Goal: Task Accomplishment & Management: Manage account settings

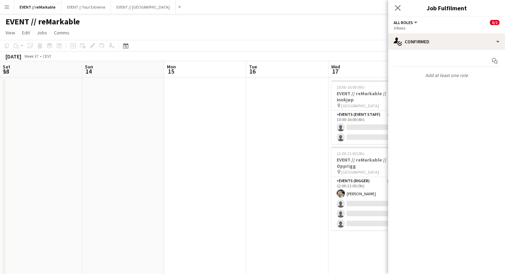
scroll to position [0, 150]
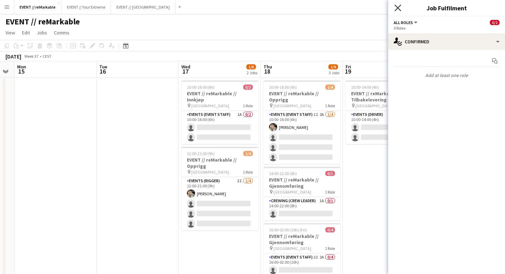
click at [398, 8] on icon at bounding box center [397, 7] width 7 height 7
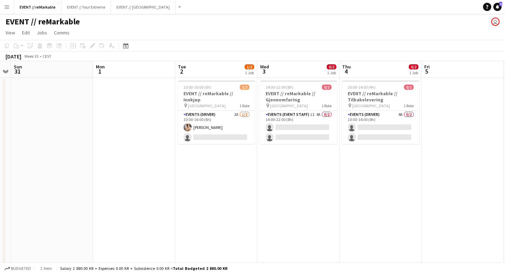
scroll to position [0, 153]
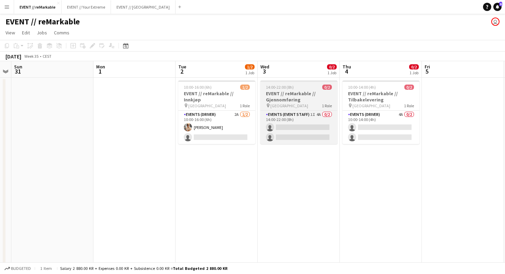
click at [300, 89] on div "14:00-22:00 (8h) 0/2" at bounding box center [298, 87] width 77 height 5
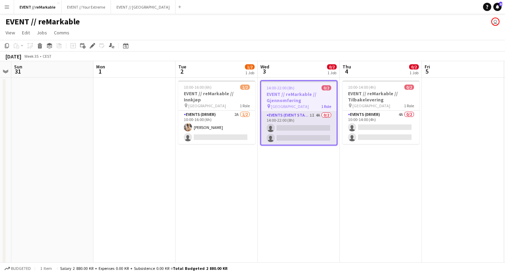
click at [310, 138] on app-card-role "Events (Event Staff) 1I 4A 0/2 14:00-22:00 (8h) single-neutral-actions single-n…" at bounding box center [299, 127] width 76 height 33
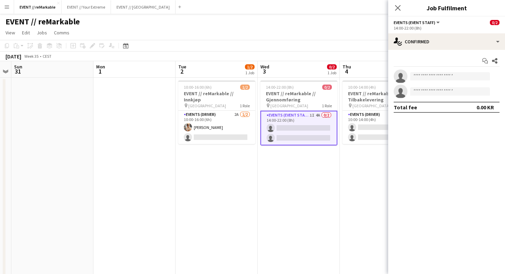
click at [443, 52] on div "Start chat Share single-neutral-actions single-neutral-actions Total fee 0.00 KR" at bounding box center [446, 84] width 117 height 68
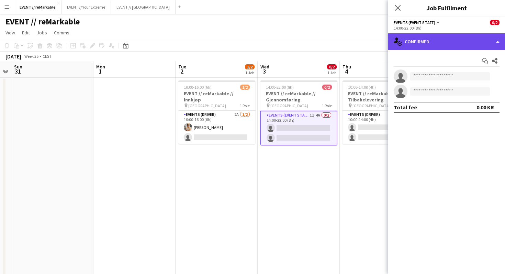
click at [443, 45] on div "single-neutral-actions-check-2 Confirmed" at bounding box center [446, 41] width 117 height 16
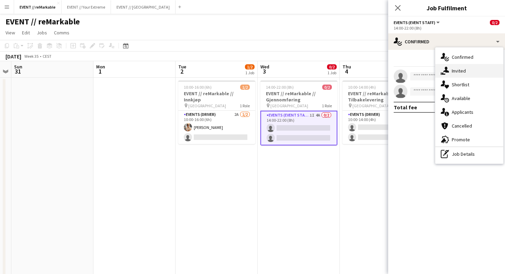
click at [461, 71] on div "single-neutral-actions-share-1 Invited" at bounding box center [469, 71] width 68 height 14
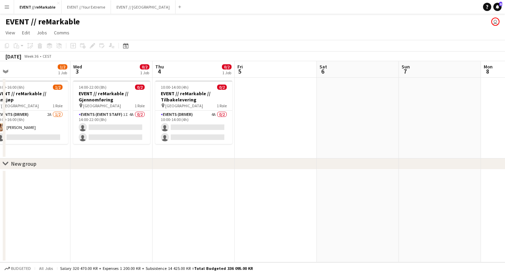
scroll to position [0, 297]
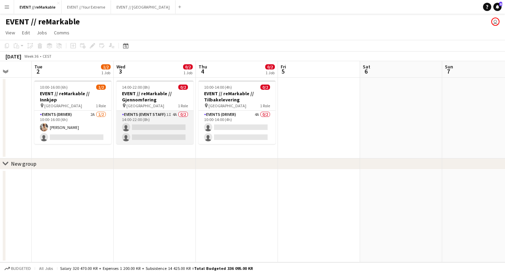
click at [153, 129] on app-card-role "Events (Event Staff) 1I 4A 0/2 14:00-22:00 (8h) single-neutral-actions single-n…" at bounding box center [154, 127] width 77 height 33
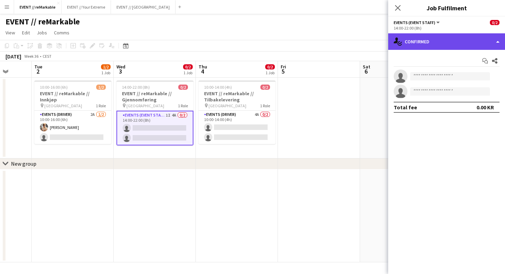
click at [419, 46] on div "single-neutral-actions-check-2 Confirmed" at bounding box center [446, 41] width 117 height 16
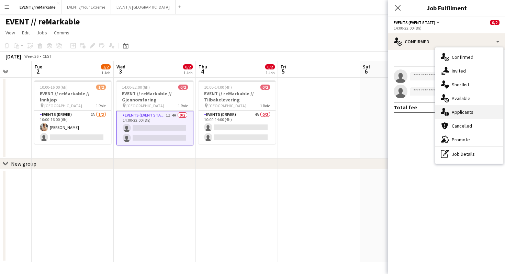
click at [459, 110] on div "single-neutral-actions-information Applicants" at bounding box center [469, 112] width 68 height 14
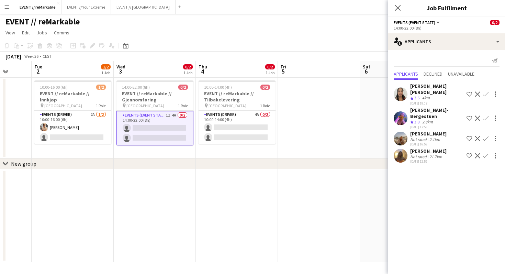
click at [399, 90] on app-user-avatar at bounding box center [401, 94] width 14 height 14
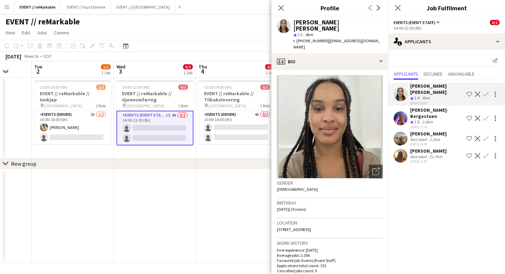
click at [399, 90] on app-user-avatar at bounding box center [401, 94] width 14 height 14
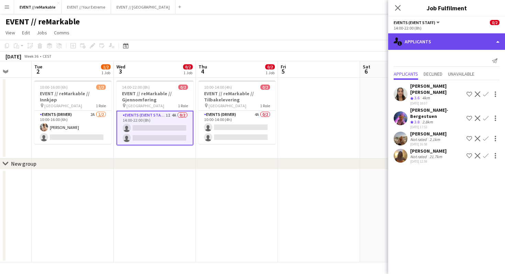
click at [406, 44] on div "single-neutral-actions-information Applicants" at bounding box center [446, 41] width 117 height 16
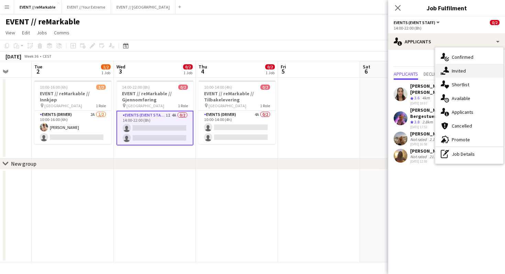
click at [465, 70] on div "single-neutral-actions-share-1 Invited" at bounding box center [469, 71] width 68 height 14
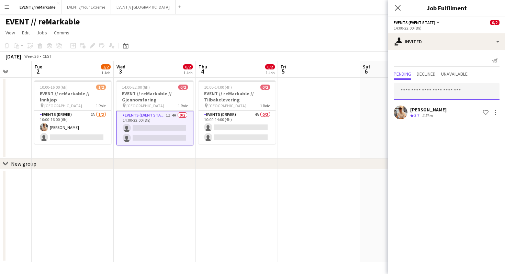
click at [441, 91] on input "text" at bounding box center [447, 91] width 106 height 17
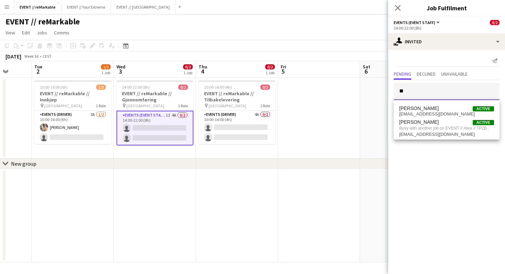
type input "*"
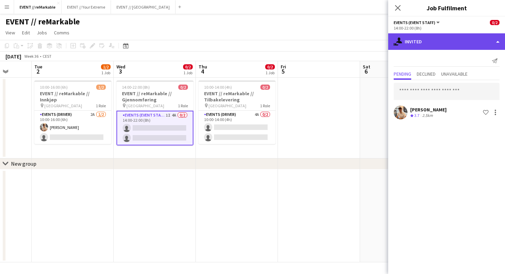
click at [442, 41] on div "single-neutral-actions-share-1 Invited" at bounding box center [446, 41] width 117 height 16
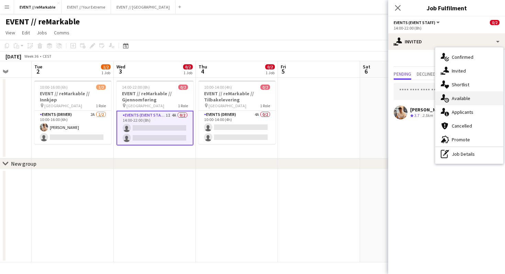
click at [460, 100] on div "single-neutral-actions-upload Available" at bounding box center [469, 98] width 68 height 14
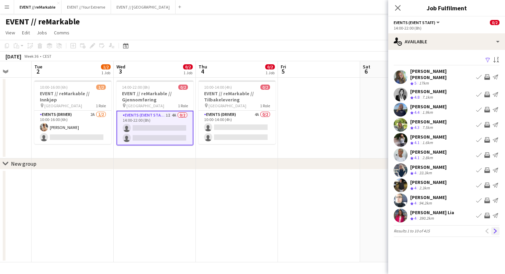
click at [495, 228] on app-icon "Next" at bounding box center [495, 230] width 5 height 5
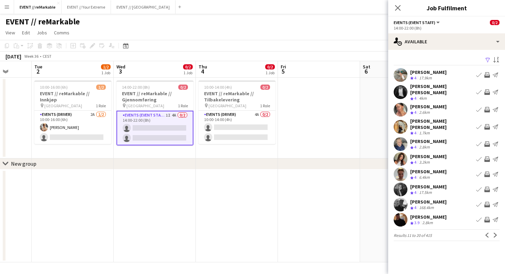
click at [495, 233] on app-icon "Next" at bounding box center [495, 235] width 5 height 5
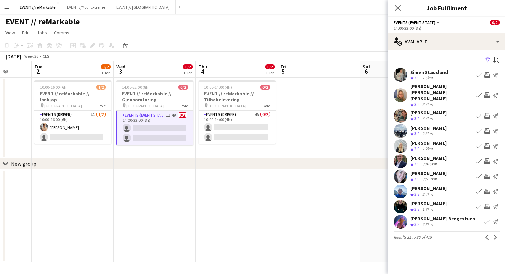
click at [495, 231] on app-pager "Results 21 to 30 of 415 Previous Next" at bounding box center [447, 237] width 106 height 12
click at [496, 235] on app-icon "Next" at bounding box center [495, 237] width 5 height 5
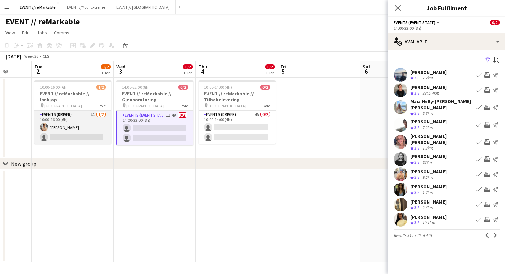
click at [79, 126] on app-card-role "Events (Driver) 2A [DATE] 10:00-16:00 (6h) [PERSON_NAME] single-neutral-actions" at bounding box center [72, 127] width 77 height 33
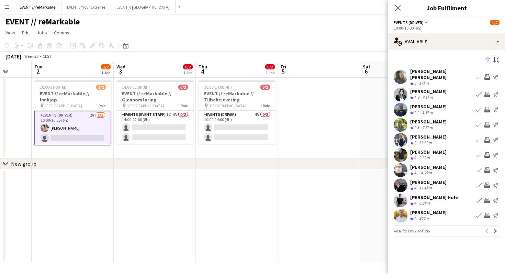
click at [168, 45] on app-toolbar "Copy Paste Paste Command V Paste with crew Command Shift V Paste linked Job [GE…" at bounding box center [252, 46] width 505 height 12
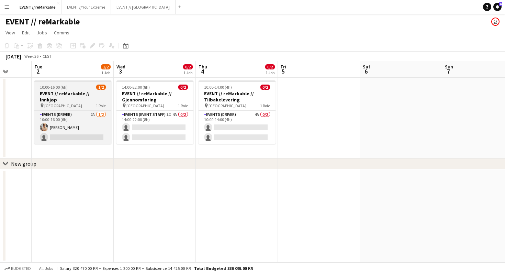
click at [70, 96] on h3 "EVENT // reMarkable // Innkjøp" at bounding box center [72, 96] width 77 height 12
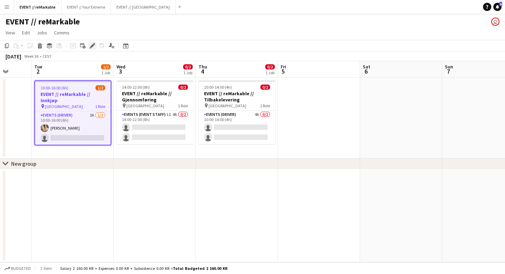
click at [93, 46] on icon "Edit" at bounding box center [92, 45] width 5 height 5
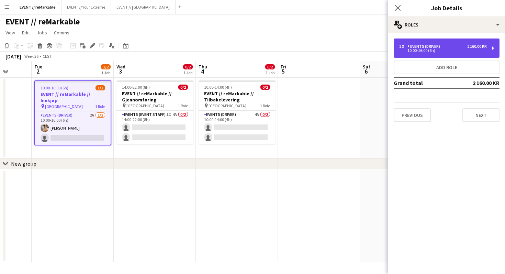
click at [434, 49] on div "10:00-16:00 (6h)" at bounding box center [443, 50] width 88 height 3
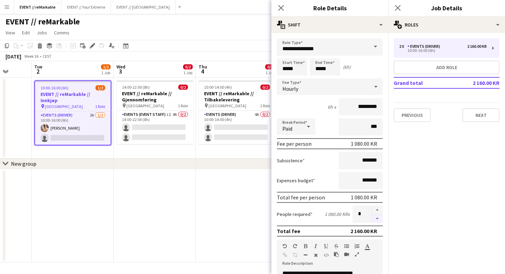
click at [378, 217] on button "button" at bounding box center [377, 218] width 11 height 9
type input "*"
click at [232, 19] on div "EVENT // reMarkable user" at bounding box center [252, 20] width 505 height 13
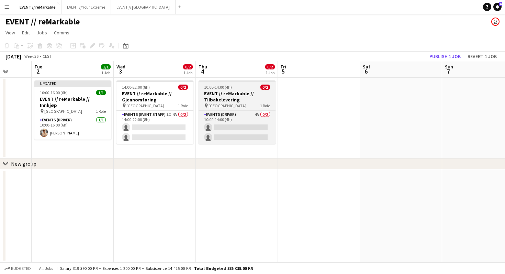
click at [246, 85] on div "10:00-14:00 (4h) 0/2" at bounding box center [237, 87] width 77 height 5
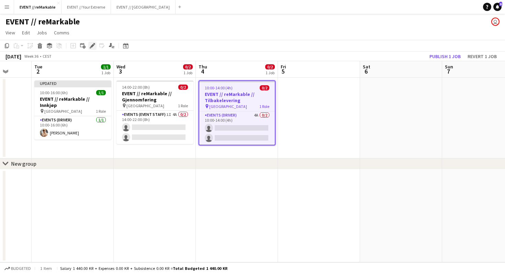
click at [89, 43] on div "Edit" at bounding box center [92, 46] width 8 height 8
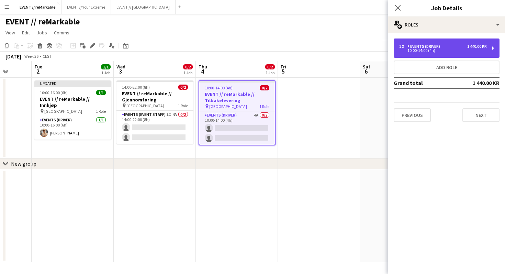
click at [421, 47] on div "Events (Driver)" at bounding box center [424, 46] width 35 height 5
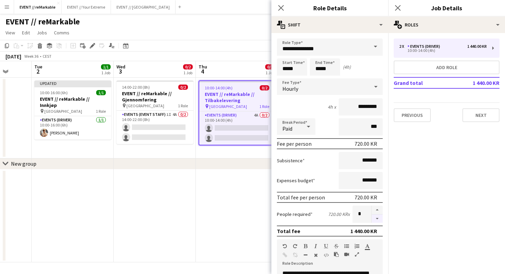
click at [377, 216] on button "button" at bounding box center [377, 218] width 11 height 9
type input "*"
click at [238, 31] on app-page-menu "View Day view expanded Day view collapsed Month view Date picker Jump to [DATE]…" at bounding box center [252, 33] width 505 height 13
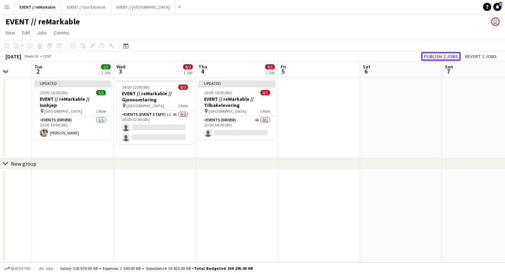
click at [439, 56] on button "Publish 2 jobs" at bounding box center [441, 56] width 40 height 9
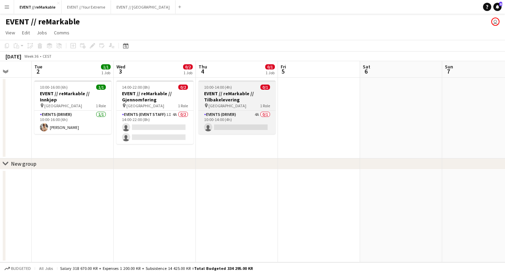
click at [246, 94] on h3 "EVENT // reMarkable // Tilbakelevering" at bounding box center [237, 96] width 77 height 12
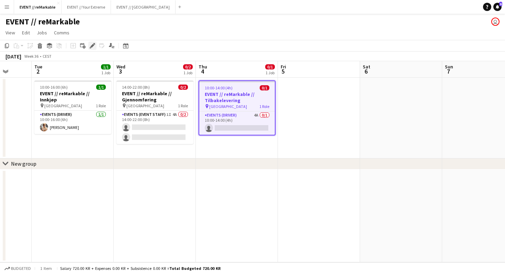
click at [93, 46] on icon at bounding box center [92, 46] width 4 height 4
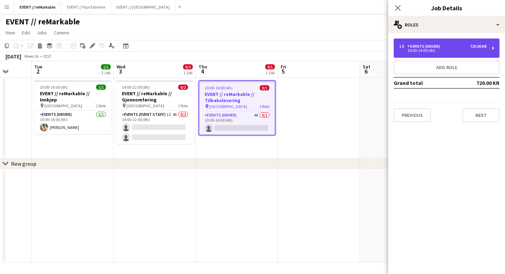
click at [475, 46] on div "720.00 KR" at bounding box center [478, 46] width 17 height 5
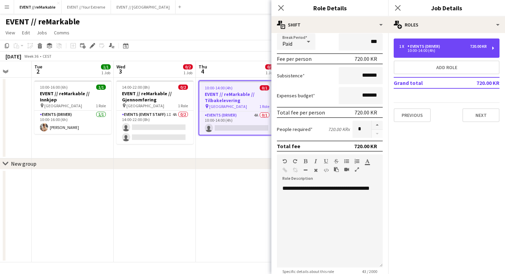
scroll to position [126, 0]
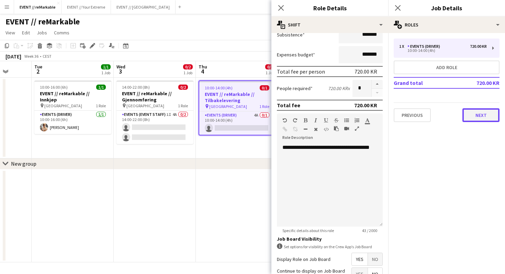
click at [477, 114] on button "Next" at bounding box center [480, 115] width 37 height 14
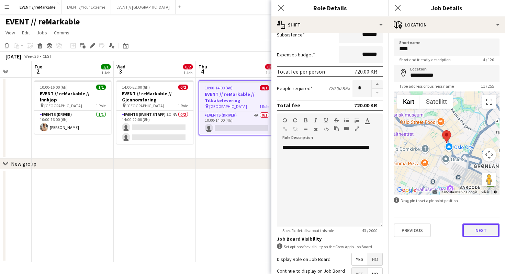
click at [473, 225] on button "Next" at bounding box center [480, 230] width 37 height 14
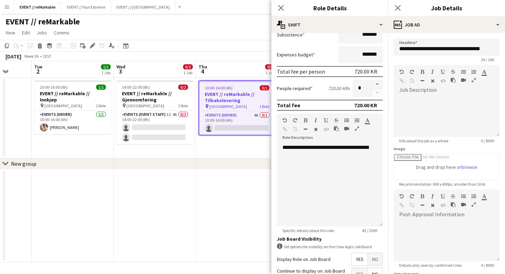
scroll to position [66, 0]
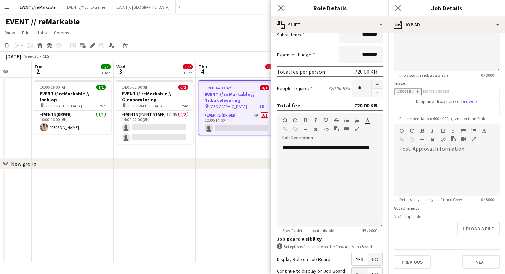
click at [480, 269] on div "**********" at bounding box center [446, 120] width 117 height 307
click at [480, 260] on button "Next" at bounding box center [480, 262] width 37 height 14
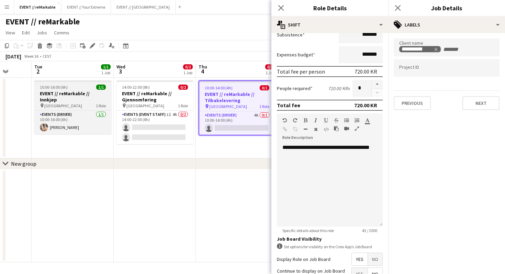
click at [81, 90] on app-job-card "10:00-16:00 (6h) 1/1 EVENT // reMarkable // Innkjøp pin Oslo 1 Role Events (Dri…" at bounding box center [72, 107] width 77 height 54
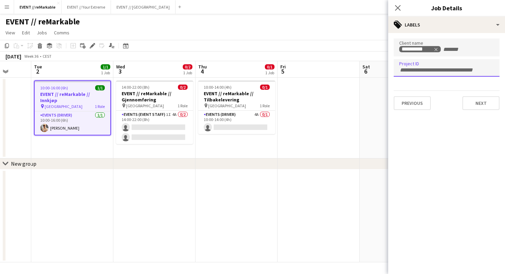
click at [441, 68] on input "Type to search project ID labels..." at bounding box center [446, 70] width 95 height 6
type input "******"
click at [449, 141] on mat-expansion-panel "**********" at bounding box center [446, 153] width 117 height 241
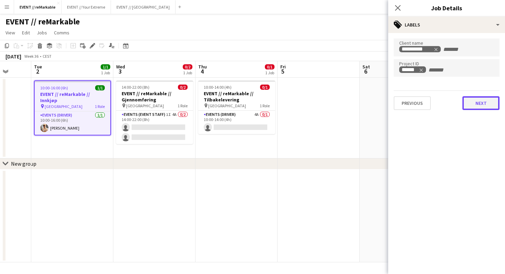
click at [476, 103] on button "Next" at bounding box center [480, 103] width 37 height 14
type input "*******"
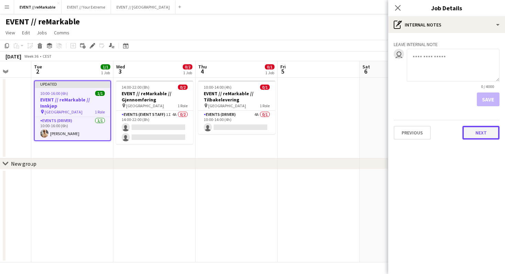
click at [477, 134] on button "Next" at bounding box center [480, 133] width 37 height 14
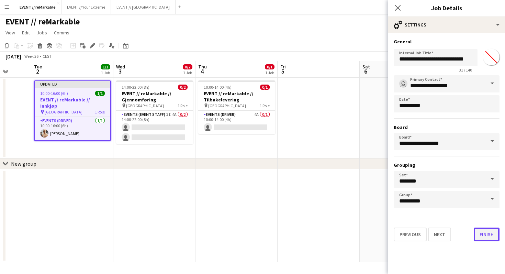
click at [487, 236] on button "Finish" at bounding box center [487, 234] width 26 height 14
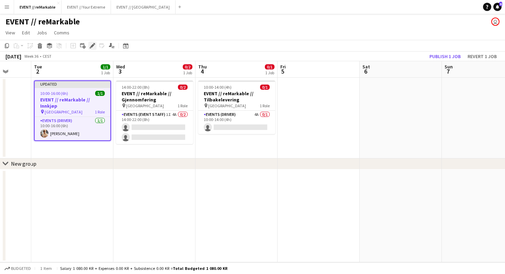
click at [94, 46] on icon "Edit" at bounding box center [92, 45] width 5 height 5
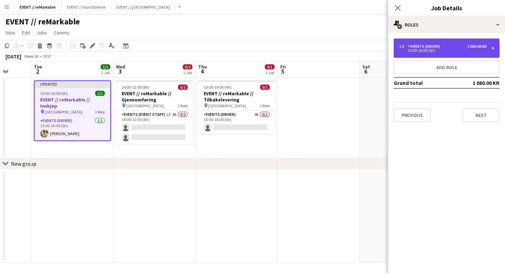
click at [415, 50] on div "10:00-16:00 (6h)" at bounding box center [443, 50] width 88 height 3
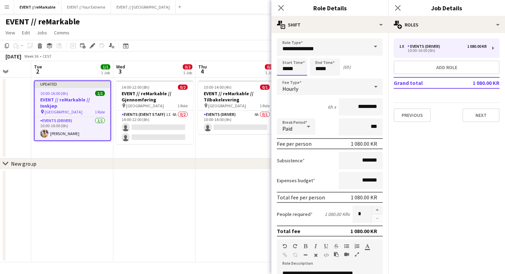
click at [285, 71] on input "*****" at bounding box center [292, 66] width 30 height 17
click at [287, 68] on input "*****" at bounding box center [292, 66] width 30 height 17
type input "*****"
click at [320, 67] on input "*****" at bounding box center [325, 66] width 30 height 17
type input "*****"
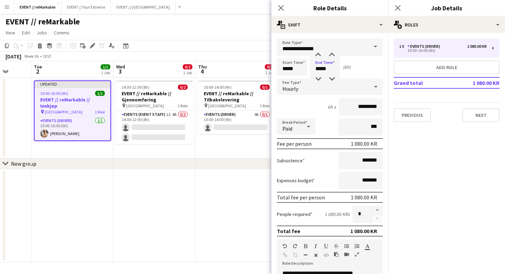
click at [325, 139] on div "Fee per person 1 080.00 KR" at bounding box center [330, 143] width 106 height 11
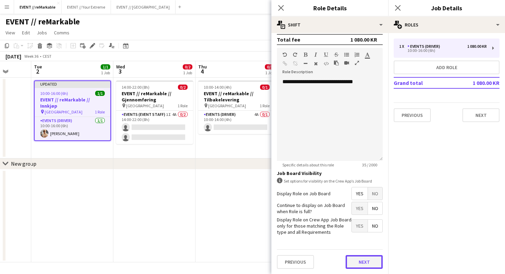
click at [355, 257] on button "Next" at bounding box center [364, 262] width 37 height 14
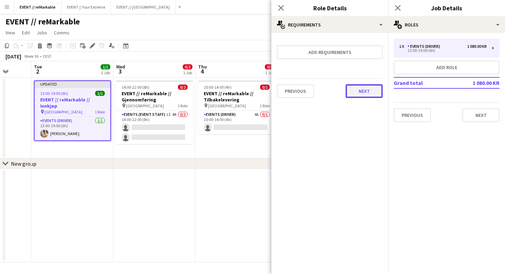
click at [364, 89] on button "Next" at bounding box center [364, 91] width 37 height 14
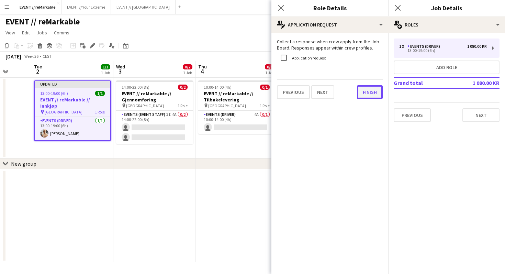
click at [363, 90] on button "Finish" at bounding box center [370, 92] width 26 height 14
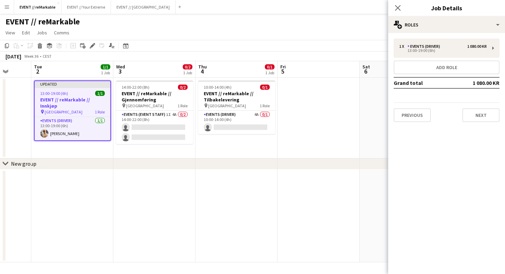
click at [475, 107] on div "Previous Next" at bounding box center [447, 112] width 106 height 20
click at [475, 116] on button "Next" at bounding box center [480, 115] width 37 height 14
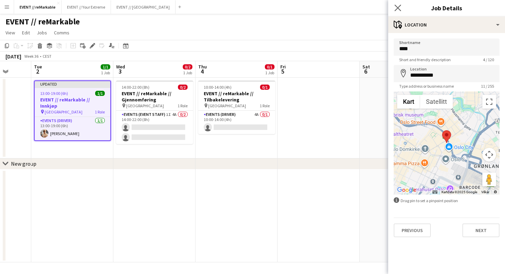
click at [394, 12] on app-icon "Close pop-in" at bounding box center [398, 8] width 10 height 10
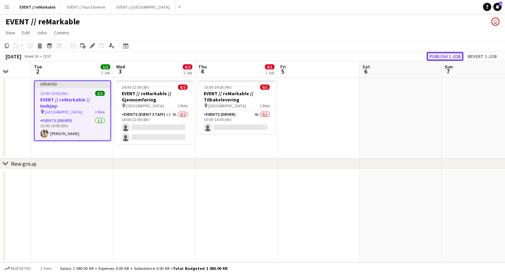
click at [443, 57] on button "Publish 1 job" at bounding box center [445, 56] width 37 height 9
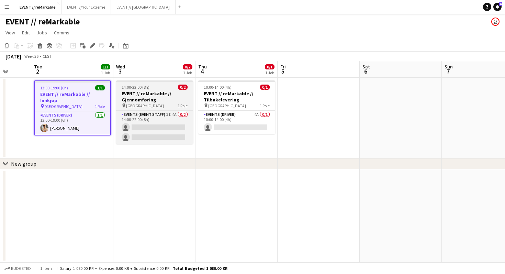
click at [169, 100] on h3 "EVENT // reMarkable // Gjennomføring" at bounding box center [154, 96] width 77 height 12
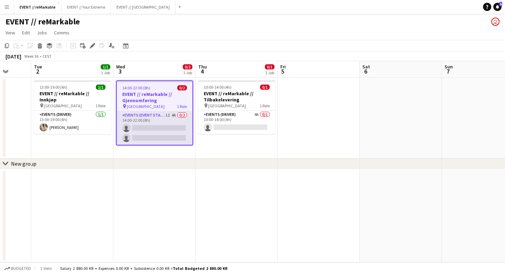
click at [160, 128] on app-card-role "Events (Event Staff) 1I 4A 0/2 14:00-22:00 (8h) single-neutral-actions single-n…" at bounding box center [155, 127] width 76 height 33
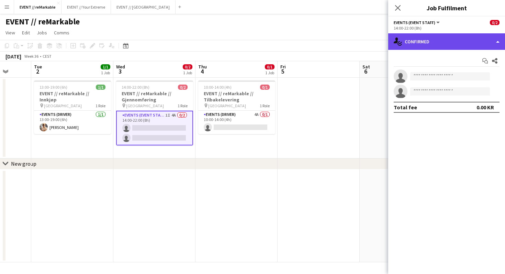
click at [436, 42] on div "single-neutral-actions-check-2 Confirmed" at bounding box center [446, 41] width 117 height 16
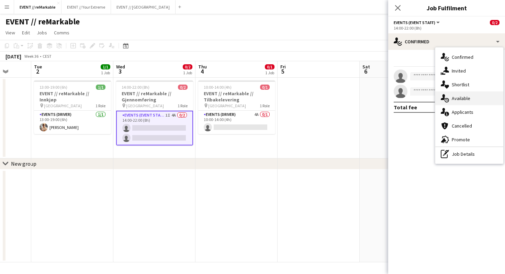
click at [459, 95] on div "single-neutral-actions-upload Available" at bounding box center [469, 98] width 68 height 14
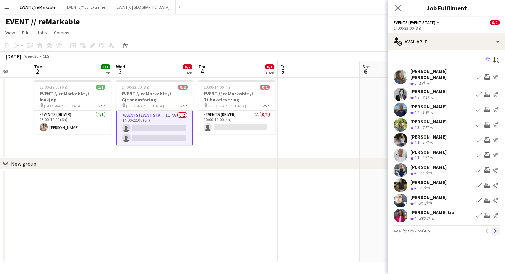
click at [496, 228] on app-icon "Next" at bounding box center [495, 230] width 5 height 5
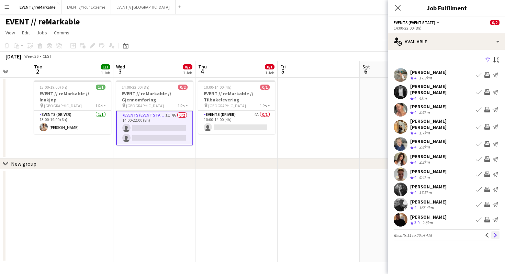
click at [496, 231] on button "Next" at bounding box center [495, 235] width 8 height 8
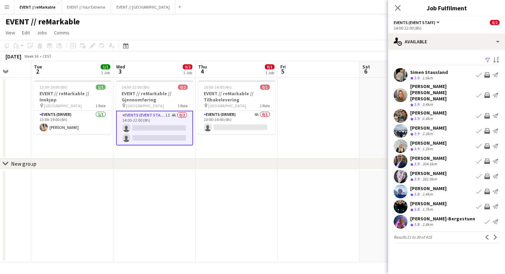
click at [496, 235] on app-icon "Next" at bounding box center [495, 237] width 5 height 5
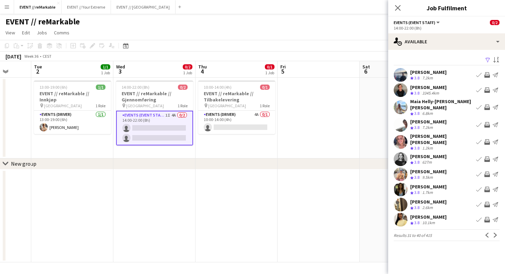
click at [496, 231] on button "Next" at bounding box center [495, 235] width 8 height 8
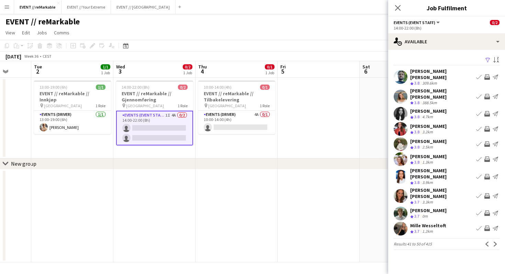
click at [496, 240] on button "Next" at bounding box center [495, 244] width 8 height 8
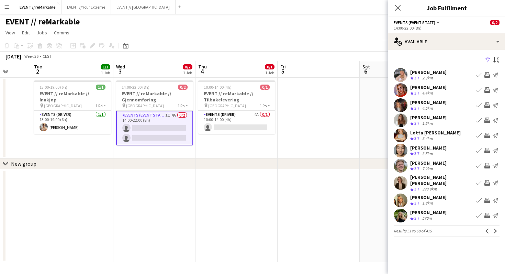
click at [496, 230] on button "Next" at bounding box center [495, 231] width 8 height 8
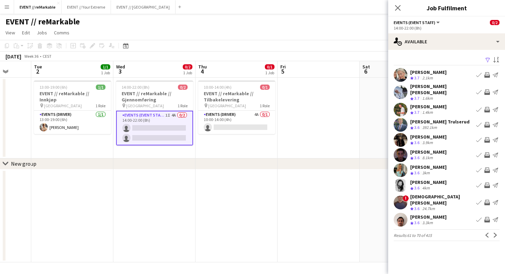
click at [496, 231] on button "Next" at bounding box center [495, 235] width 8 height 8
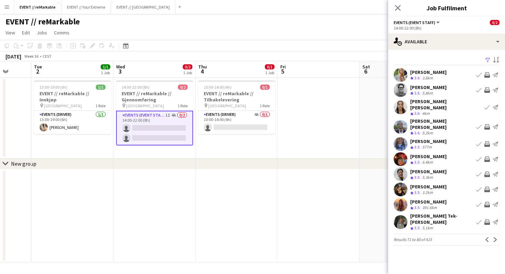
click at [400, 75] on app-user-avatar at bounding box center [401, 75] width 14 height 14
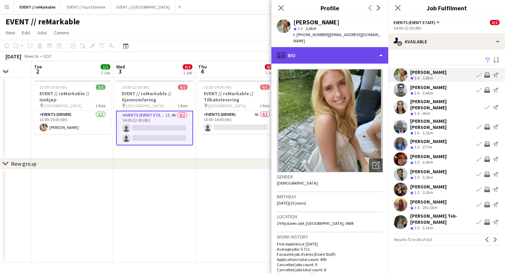
click at [370, 47] on div "profile Bio" at bounding box center [329, 55] width 117 height 16
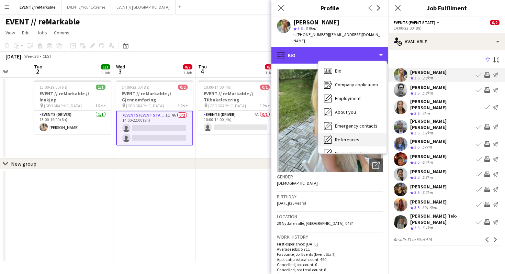
scroll to position [65, 0]
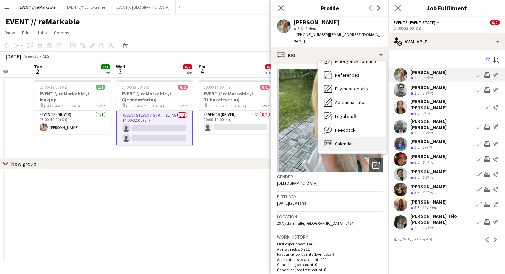
click at [351, 137] on div "Calendar Calendar" at bounding box center [352, 144] width 68 height 14
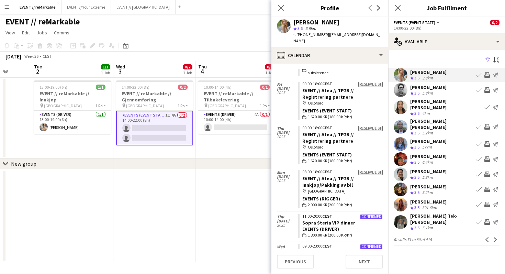
scroll to position [706, 0]
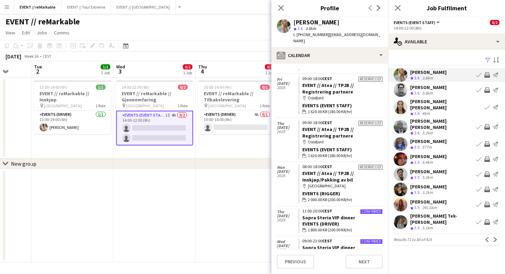
click at [401, 152] on app-user-avatar at bounding box center [401, 159] width 14 height 14
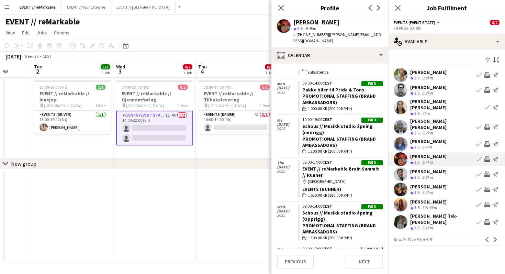
scroll to position [215, 0]
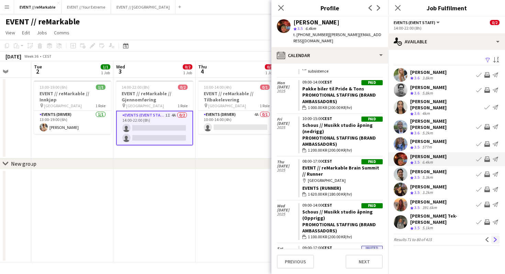
click at [498, 235] on button "Next" at bounding box center [495, 239] width 8 height 8
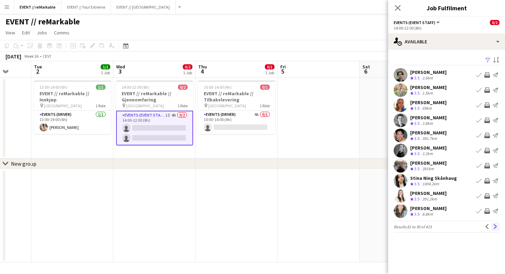
click at [496, 226] on app-icon "Next" at bounding box center [495, 226] width 5 height 5
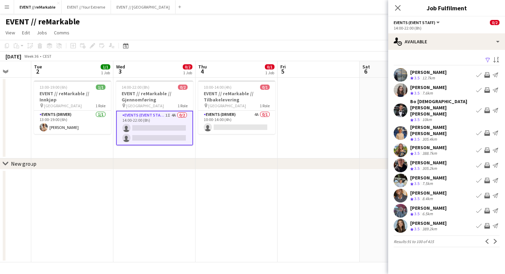
click at [496, 239] on app-icon "Next" at bounding box center [495, 241] width 5 height 5
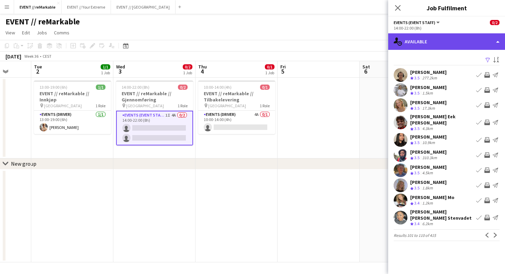
click at [452, 43] on div "single-neutral-actions-upload Available" at bounding box center [446, 41] width 117 height 16
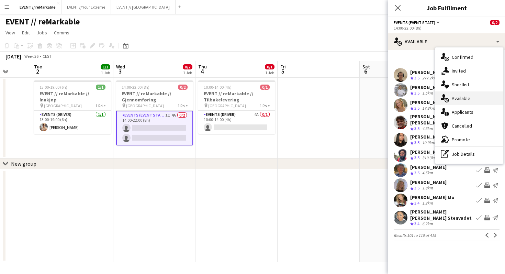
click at [464, 94] on div "single-neutral-actions-upload Available" at bounding box center [469, 98] width 68 height 14
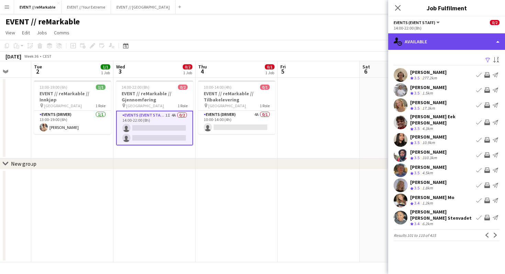
click at [449, 40] on div "single-neutral-actions-upload Available" at bounding box center [446, 41] width 117 height 16
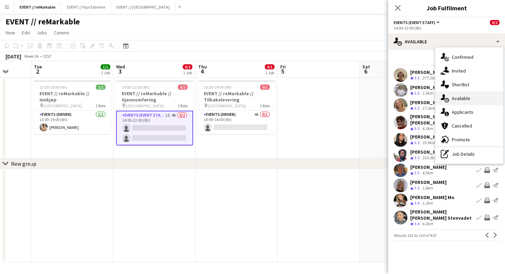
click at [458, 94] on div "single-neutral-actions-upload Available" at bounding box center [469, 98] width 68 height 14
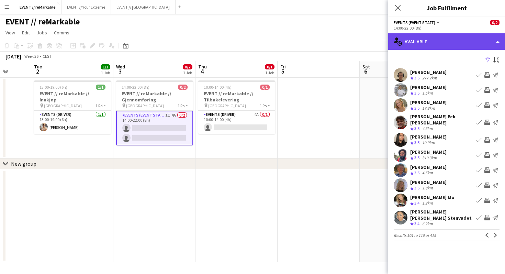
click at [442, 45] on div "single-neutral-actions-upload Available" at bounding box center [446, 41] width 117 height 16
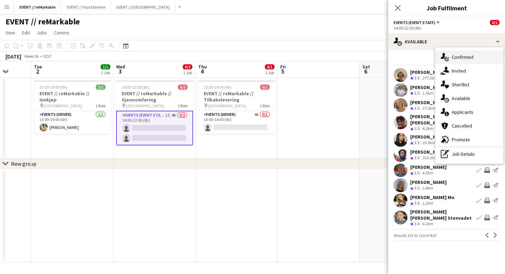
click at [460, 56] on div "single-neutral-actions-check-2 Confirmed" at bounding box center [469, 57] width 68 height 14
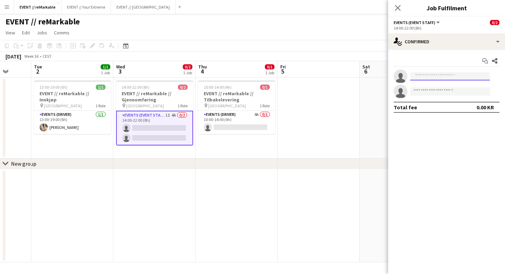
click at [436, 76] on input at bounding box center [450, 76] width 80 height 8
type input "*"
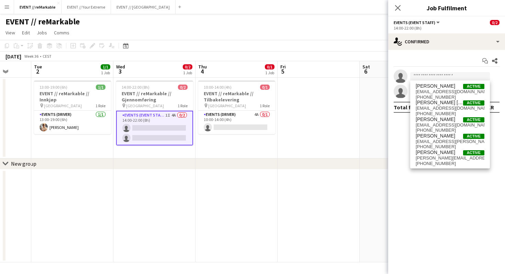
click at [420, 171] on mat-expansion-panel "check Confirmed Start chat Share single-neutral-actions single-neutral-actions …" at bounding box center [446, 162] width 117 height 224
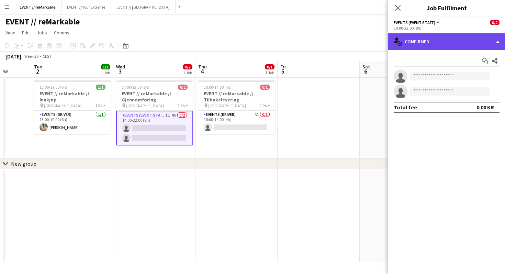
click at [431, 44] on div "single-neutral-actions-check-2 Confirmed" at bounding box center [446, 41] width 117 height 16
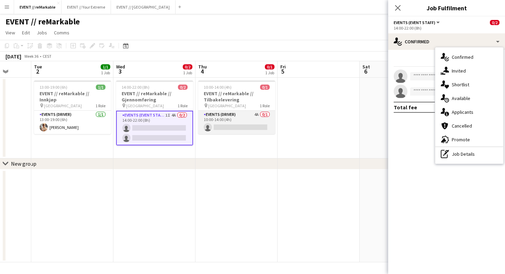
scroll to position [0, 298]
click at [246, 122] on app-card-role "Events (Driver) 4A 0/1 10:00-14:00 (4h) single-neutral-actions" at bounding box center [236, 122] width 77 height 23
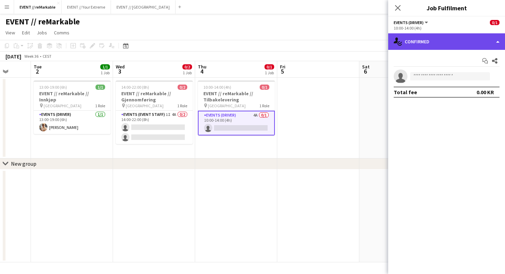
click at [417, 44] on div "single-neutral-actions-check-2 Confirmed" at bounding box center [446, 41] width 117 height 16
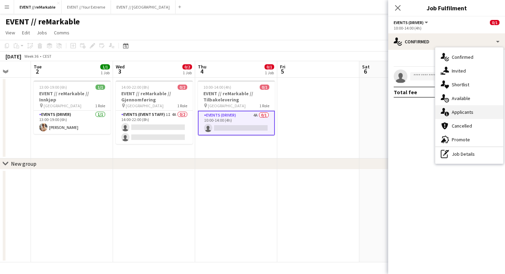
click at [466, 105] on div "single-neutral-actions-information Applicants" at bounding box center [469, 112] width 68 height 14
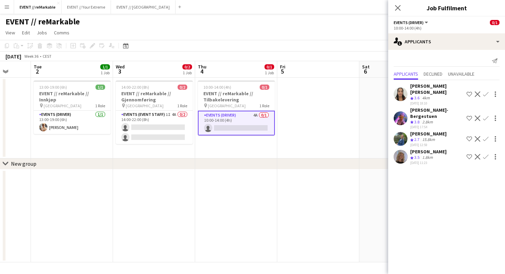
click at [234, 126] on app-card-role "Events (Driver) 4A 0/1 10:00-14:00 (4h) single-neutral-actions" at bounding box center [236, 123] width 77 height 25
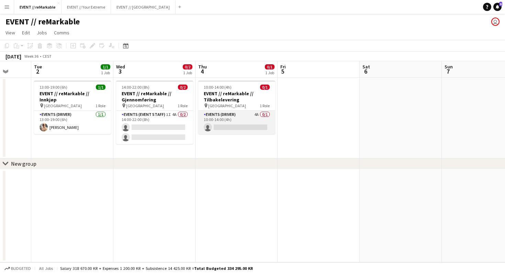
click at [235, 121] on app-card-role "Events (Driver) 4A 0/1 10:00-14:00 (4h) single-neutral-actions" at bounding box center [236, 122] width 77 height 23
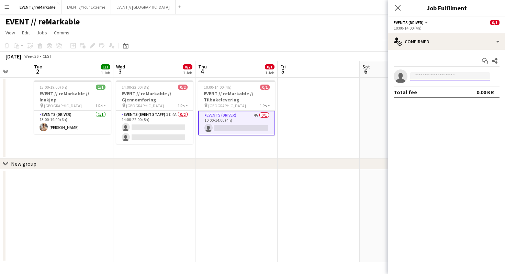
click at [442, 76] on input at bounding box center [450, 76] width 80 height 8
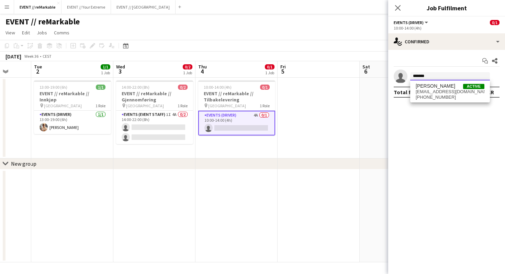
type input "*******"
click at [455, 145] on mat-expansion-panel "check Confirmed Start chat Share single-neutral-actions ******* Total fee 0.00 …" at bounding box center [446, 162] width 117 height 224
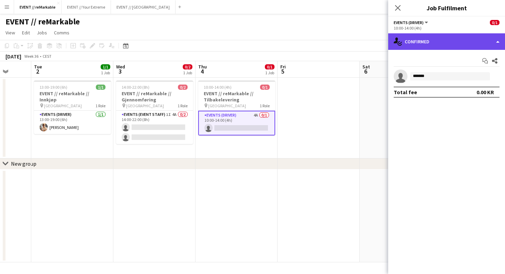
click at [444, 35] on div "single-neutral-actions-check-2 Confirmed" at bounding box center [446, 41] width 117 height 16
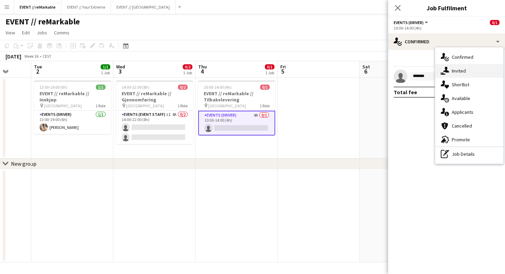
click at [462, 69] on div "single-neutral-actions-share-1 Invited" at bounding box center [469, 71] width 68 height 14
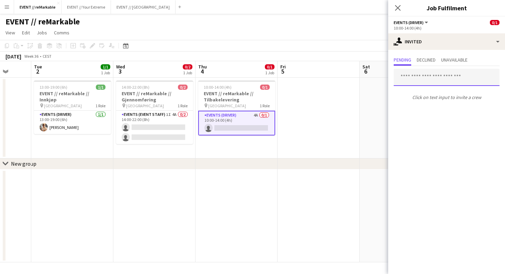
click at [428, 80] on input "text" at bounding box center [447, 77] width 106 height 17
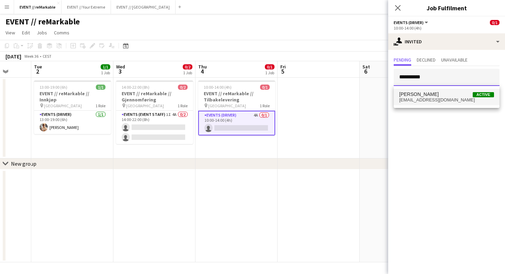
type input "**********"
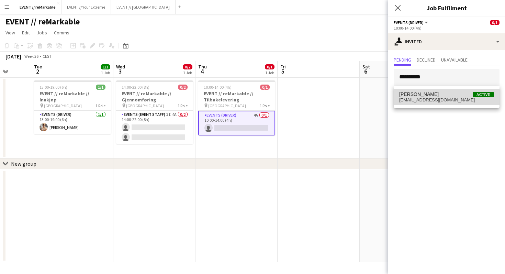
click at [435, 101] on span "[EMAIL_ADDRESS][DOMAIN_NAME]" at bounding box center [446, 99] width 95 height 5
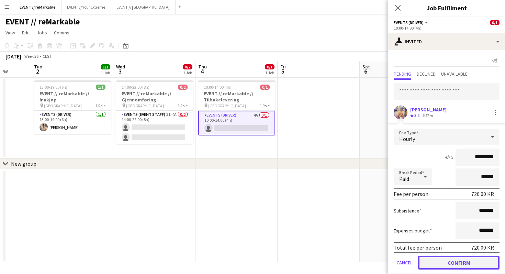
click at [467, 264] on button "Confirm" at bounding box center [458, 263] width 81 height 14
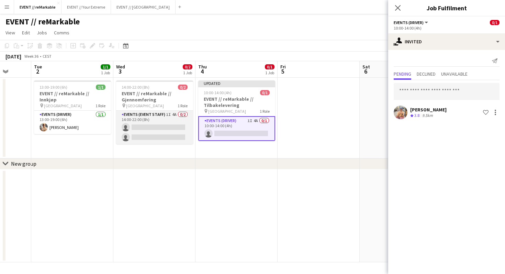
click at [165, 127] on app-card-role "Events (Event Staff) 1I 4A 0/2 14:00-22:00 (8h) single-neutral-actions single-n…" at bounding box center [154, 127] width 77 height 33
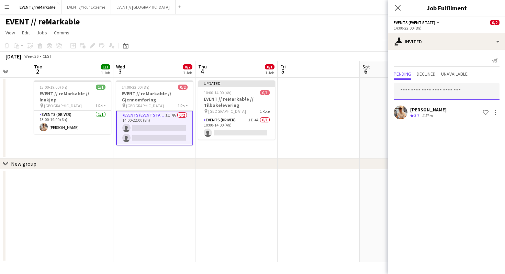
click at [417, 92] on input "text" at bounding box center [447, 91] width 106 height 17
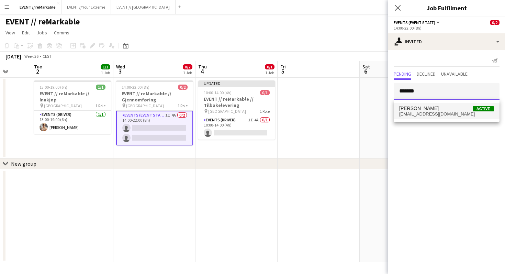
type input "*******"
click at [444, 112] on span "[EMAIL_ADDRESS][DOMAIN_NAME]" at bounding box center [446, 113] width 95 height 5
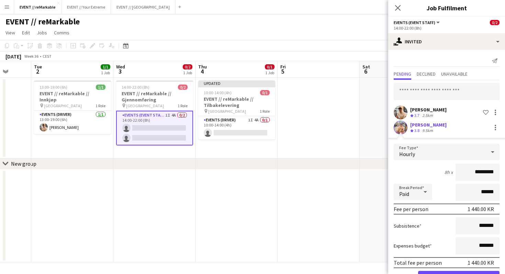
scroll to position [23, 0]
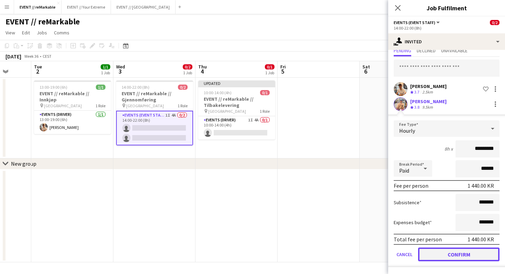
click at [470, 257] on button "Confirm" at bounding box center [458, 254] width 81 height 14
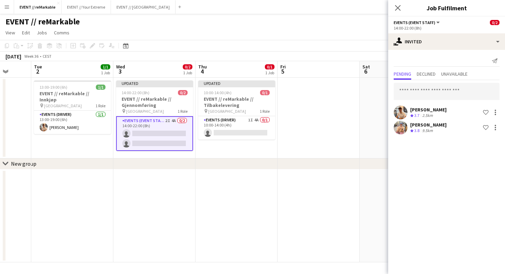
scroll to position [0, 0]
click at [400, 8] on icon "Close pop-in" at bounding box center [397, 7] width 7 height 7
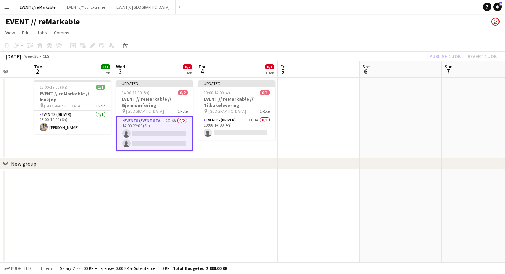
click at [448, 56] on div "Publish 1 job Revert 1 job" at bounding box center [463, 56] width 84 height 9
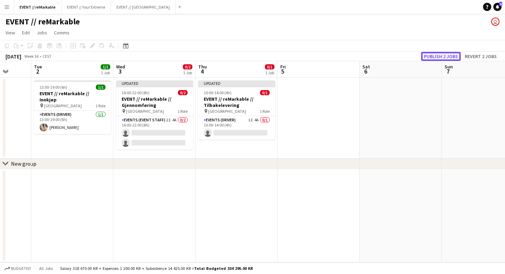
click at [444, 58] on button "Publish 2 jobs" at bounding box center [441, 56] width 40 height 9
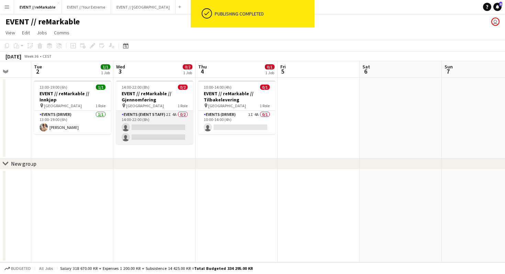
click at [152, 132] on app-card-role "Events (Event Staff) 2I 4A 0/2 14:00-22:00 (8h) single-neutral-actions single-n…" at bounding box center [154, 127] width 77 height 33
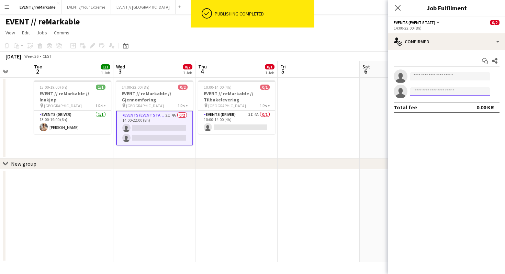
click at [425, 91] on input at bounding box center [450, 91] width 80 height 8
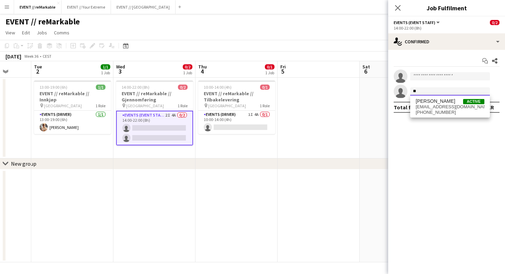
type input "*"
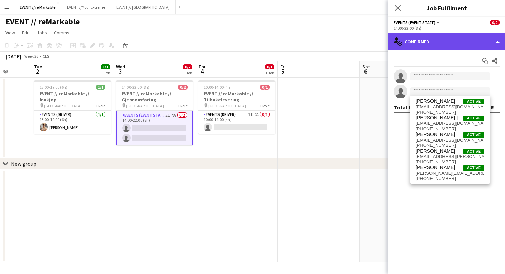
click at [430, 46] on div "single-neutral-actions-check-2 Confirmed" at bounding box center [446, 41] width 117 height 16
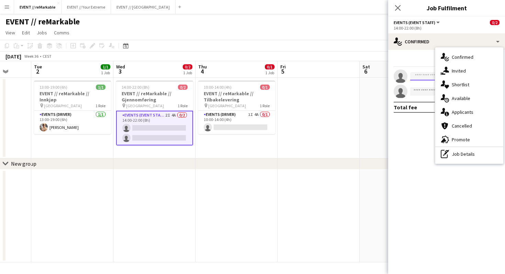
click at [417, 77] on input at bounding box center [450, 76] width 80 height 8
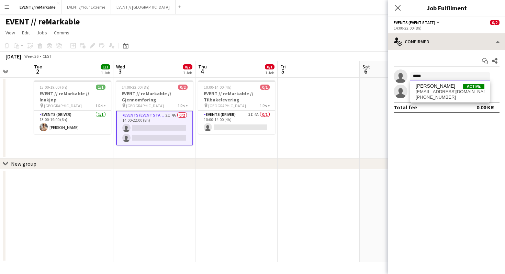
type input "*****"
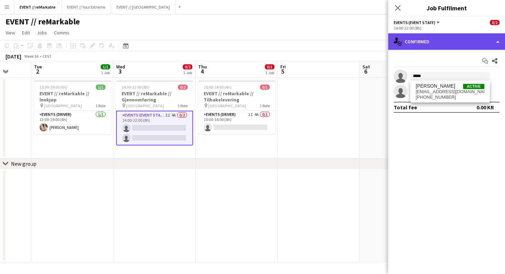
click at [418, 45] on div "single-neutral-actions-check-2 Confirmed" at bounding box center [446, 41] width 117 height 16
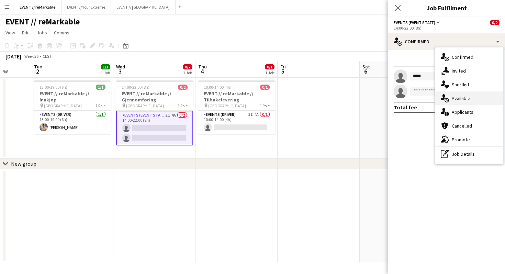
click at [457, 97] on div "single-neutral-actions-upload Available" at bounding box center [469, 98] width 68 height 14
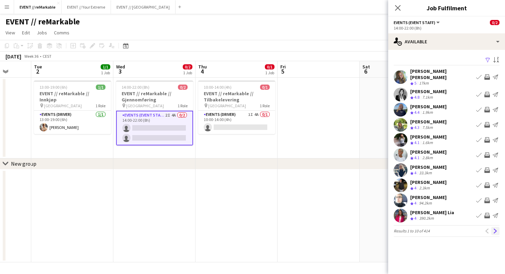
click at [497, 228] on app-icon "Next" at bounding box center [495, 230] width 5 height 5
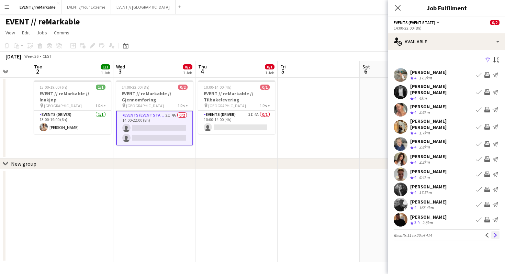
click at [497, 233] on app-icon "Next" at bounding box center [495, 235] width 5 height 5
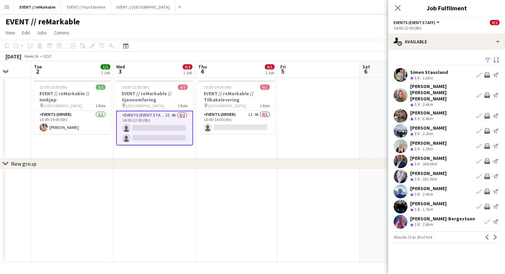
click at [497, 235] on app-icon "Next" at bounding box center [495, 237] width 5 height 5
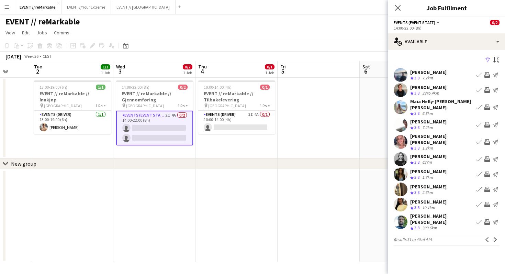
click at [497, 237] on app-icon "Next" at bounding box center [495, 239] width 5 height 5
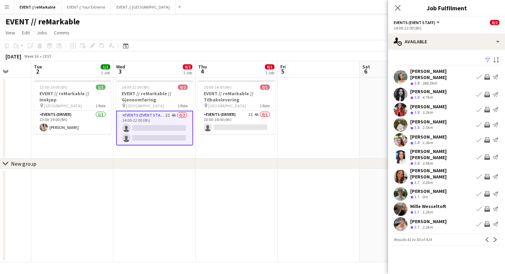
click at [497, 237] on app-icon "Next" at bounding box center [495, 239] width 5 height 5
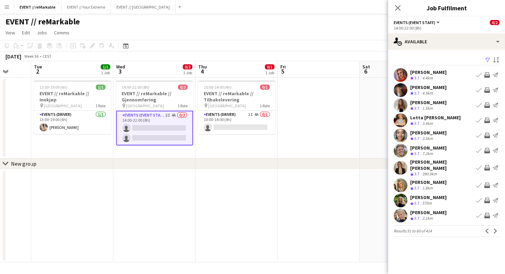
click at [497, 228] on app-icon "Next" at bounding box center [495, 230] width 5 height 5
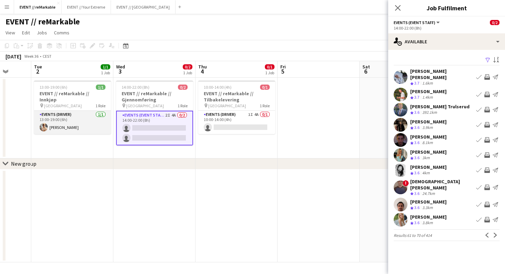
click at [43, 123] on app-user-avatar at bounding box center [44, 127] width 8 height 8
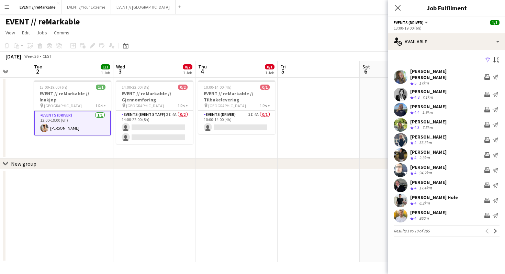
click at [66, 122] on app-card-role "Events (Driver) [DATE] 13:00-19:00 (6h) [PERSON_NAME]" at bounding box center [72, 123] width 77 height 25
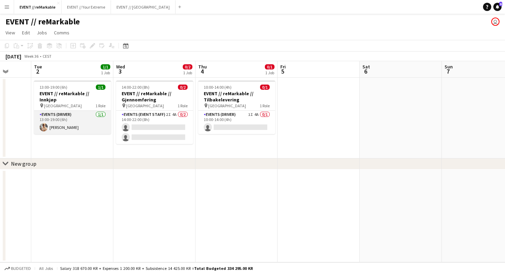
click at [47, 123] on app-user-avatar at bounding box center [44, 127] width 8 height 8
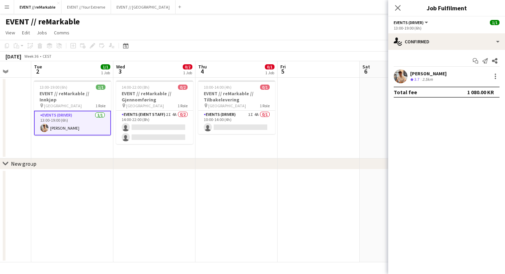
click at [402, 75] on app-user-avatar at bounding box center [401, 76] width 14 height 14
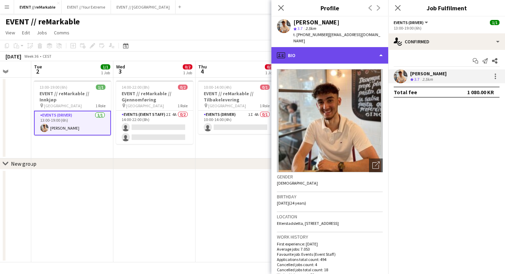
click at [335, 47] on div "profile Bio" at bounding box center [329, 55] width 117 height 16
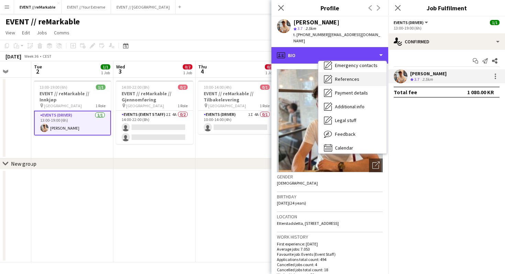
scroll to position [65, 0]
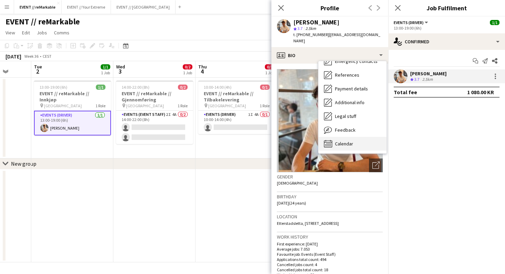
click at [349, 141] on span "Calendar" at bounding box center [344, 144] width 18 height 6
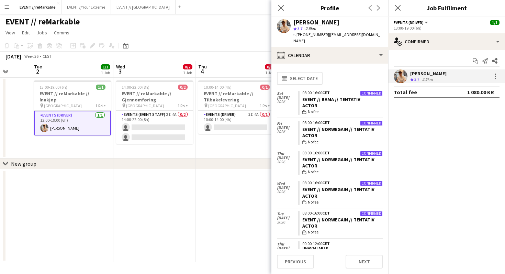
click at [382, 169] on div "wallet No fee" at bounding box center [342, 172] width 80 height 6
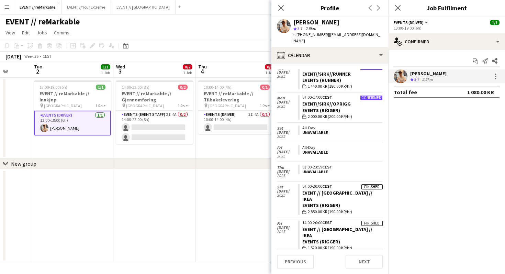
scroll to position [909, 0]
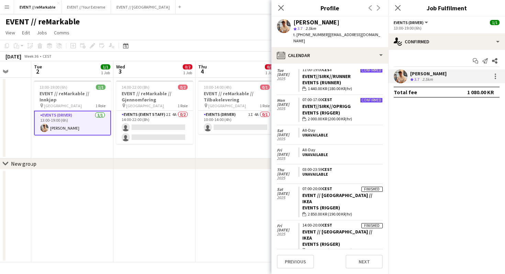
click at [257, 24] on div "EVENT // reMarkable user" at bounding box center [252, 20] width 505 height 13
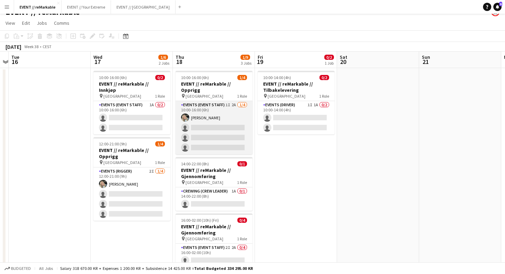
scroll to position [0, 0]
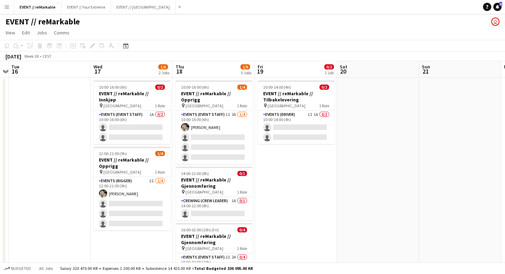
click at [202, 36] on app-page-menu "View Day view expanded Day view collapsed Month view Date picker Jump to [DATE]…" at bounding box center [252, 33] width 505 height 13
